Goal: Information Seeking & Learning: Check status

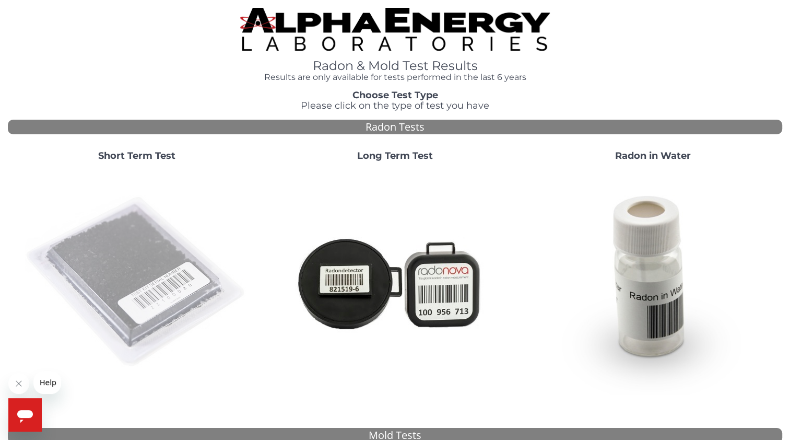
click at [177, 289] on img at bounding box center [137, 282] width 225 height 225
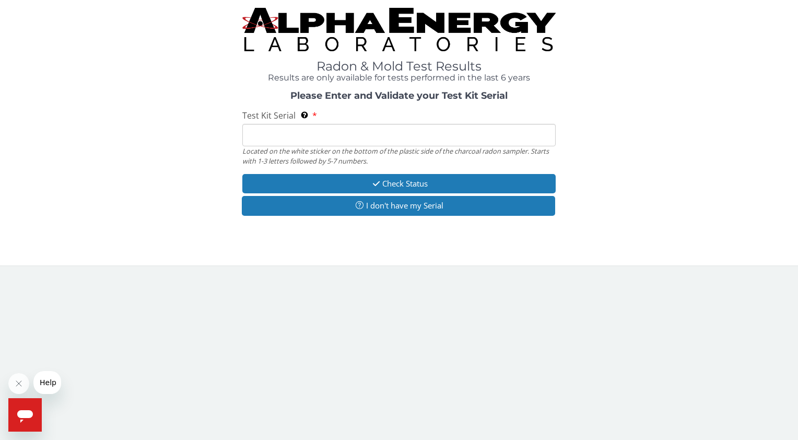
click at [275, 141] on input "Test Kit Serial Located on the white sticker on the bottom of the plastic side …" at bounding box center [398, 135] width 313 height 22
paste input "FE429028"
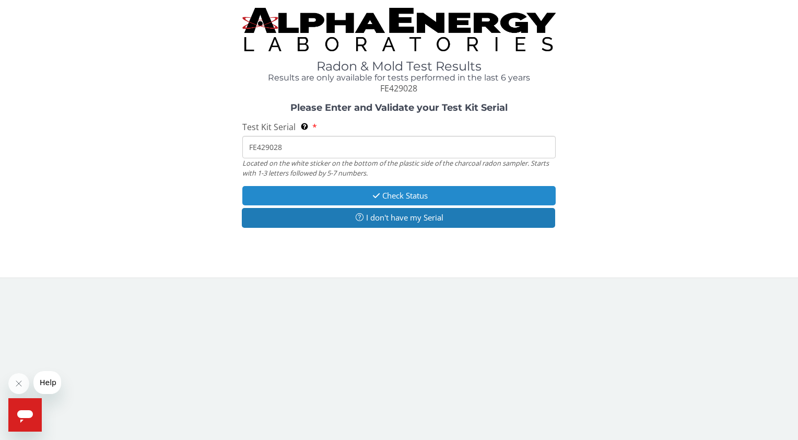
type input "FE429028"
click at [339, 192] on button "Check Status" at bounding box center [398, 195] width 313 height 19
